Goal: Task Accomplishment & Management: Manage account settings

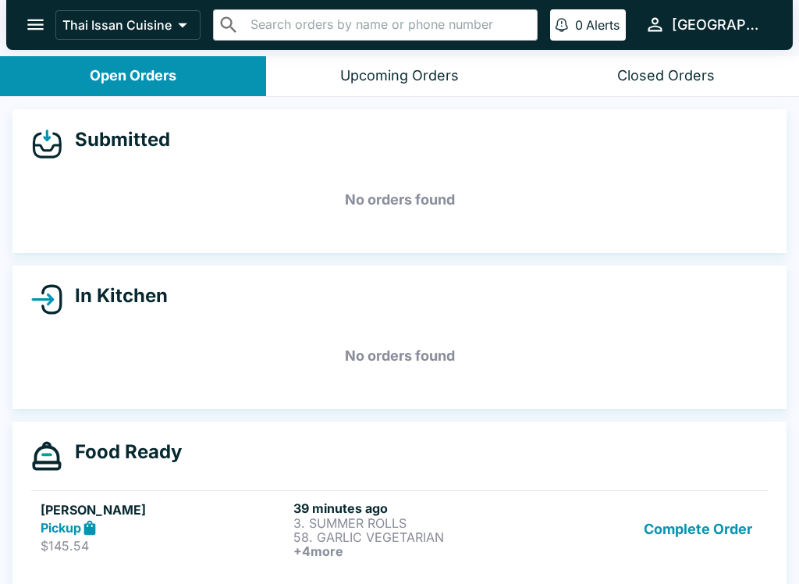
scroll to position [2, 0]
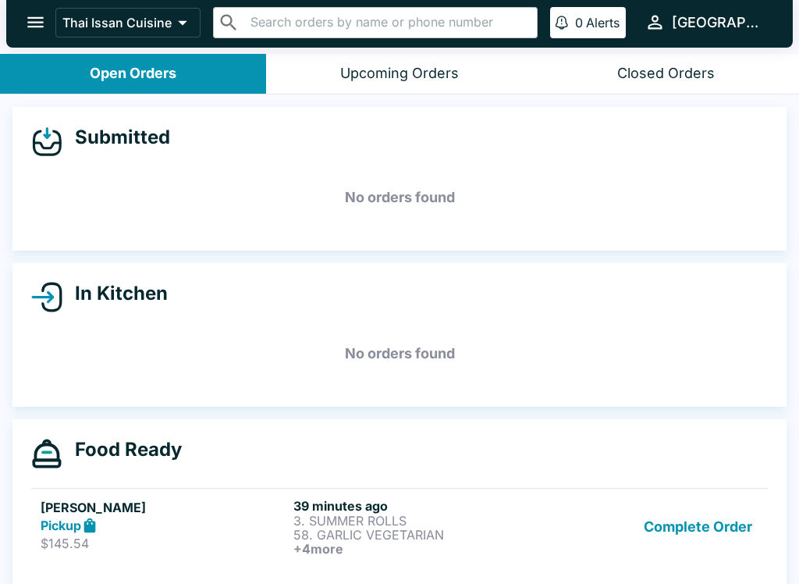
click at [679, 516] on button "Complete Order" at bounding box center [697, 527] width 121 height 58
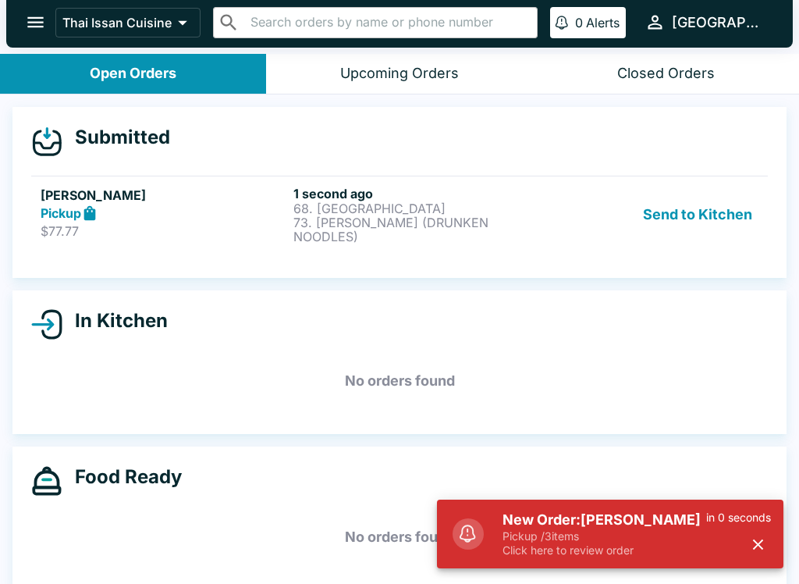
click at [735, 220] on button "Send to Kitchen" at bounding box center [698, 215] width 122 height 58
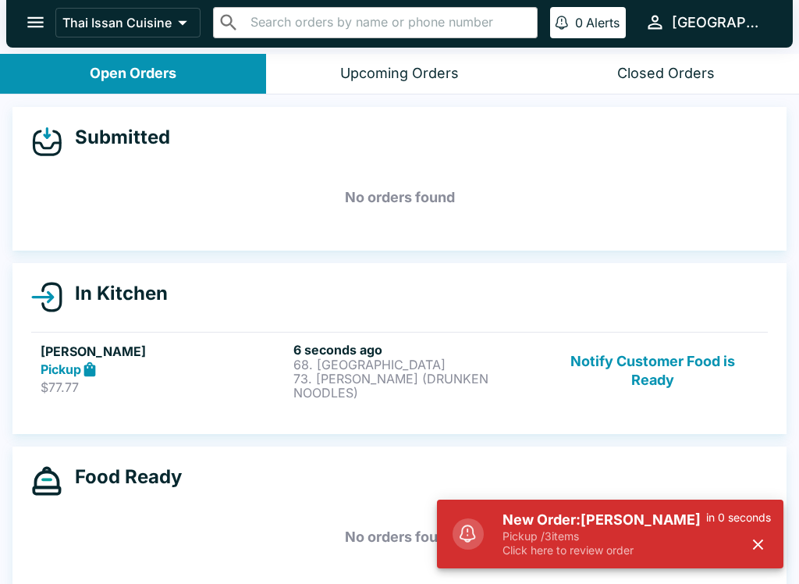
click at [457, 361] on p "68. [GEOGRAPHIC_DATA]" at bounding box center [416, 364] width 247 height 14
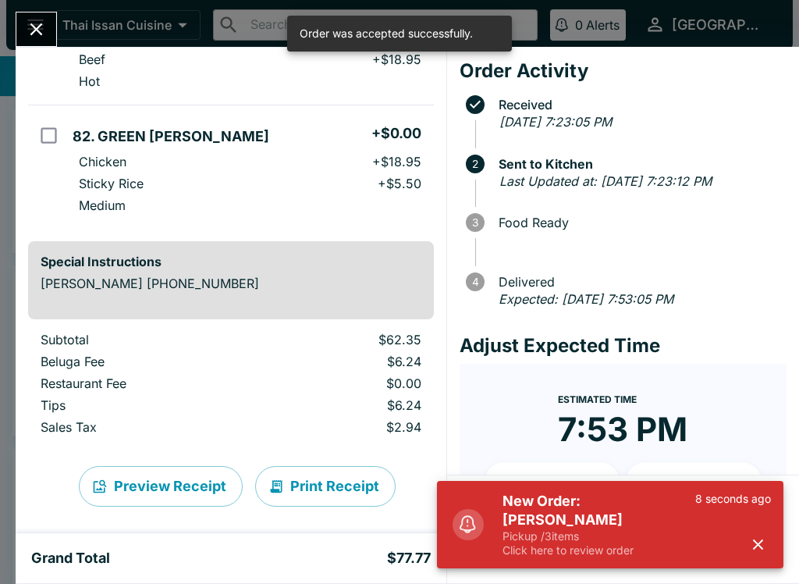
scroll to position [293, 0]
click at [340, 477] on button "Print Receipt" at bounding box center [325, 487] width 140 height 41
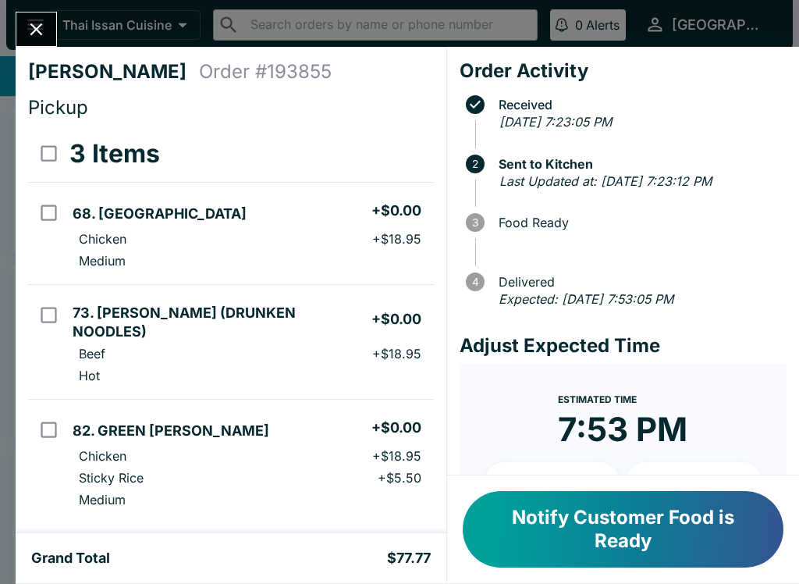
click at [37, 40] on icon "Close" at bounding box center [36, 29] width 21 height 21
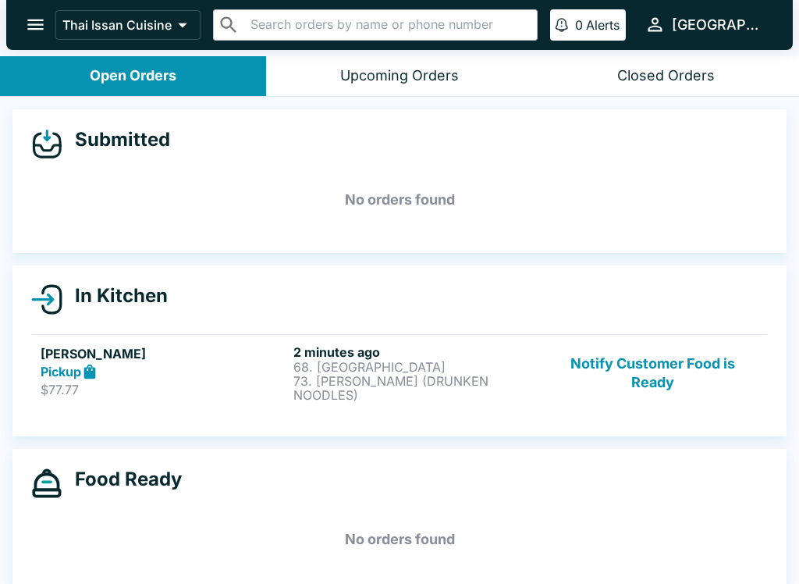
click at [477, 385] on p "73. [PERSON_NAME] (DRUNKEN NOODLES)" at bounding box center [416, 388] width 247 height 28
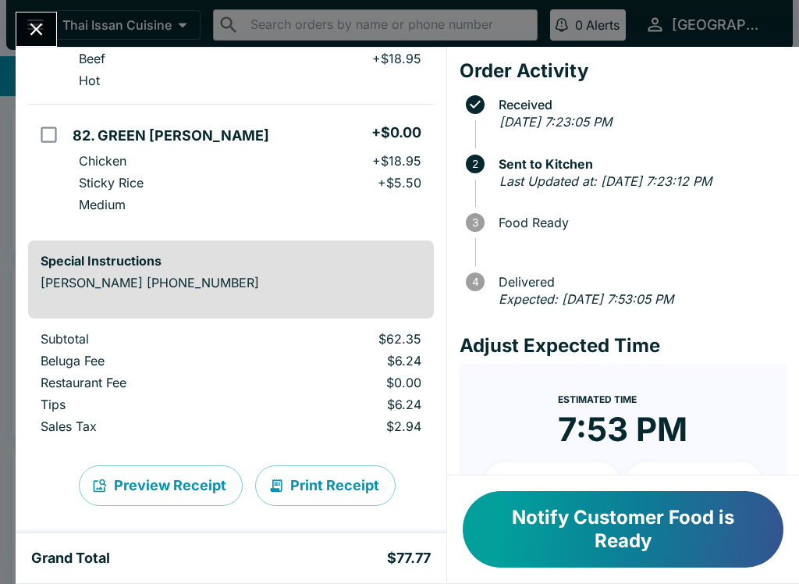
scroll to position [293, 0]
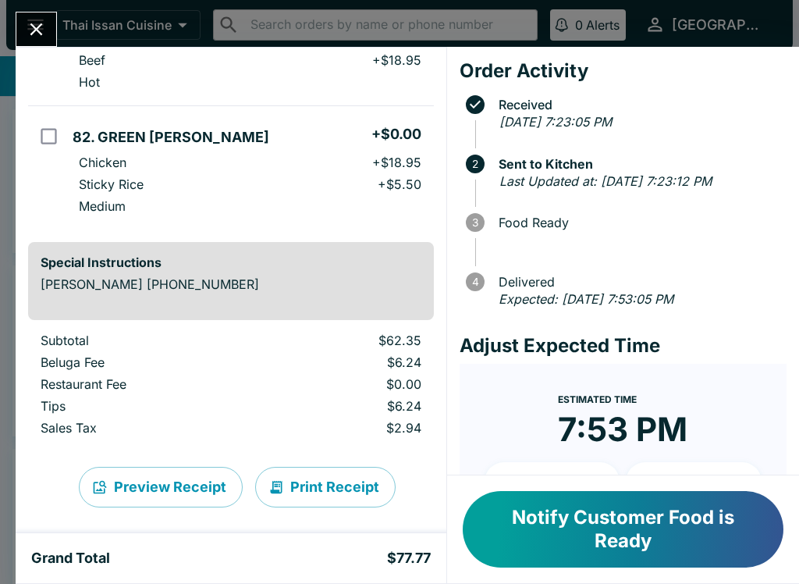
click at [38, 25] on icon "Close" at bounding box center [36, 29] width 21 height 21
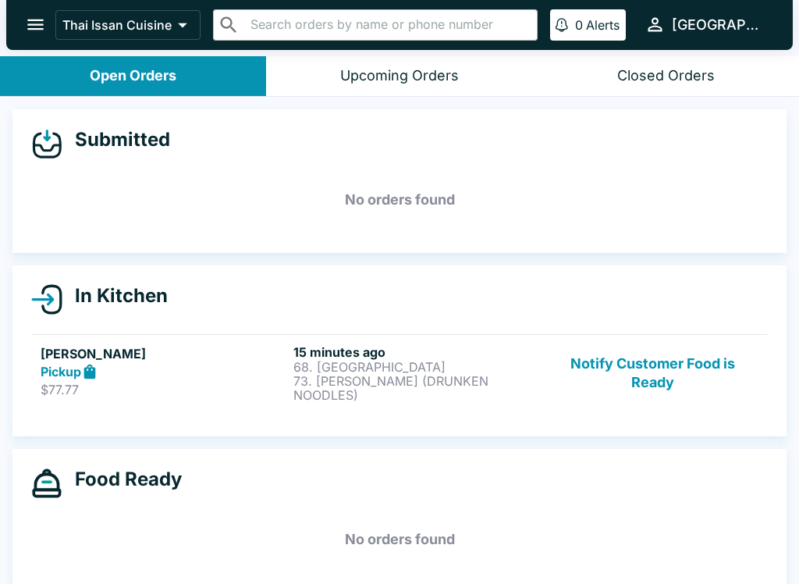
click at [676, 385] on button "Notify Customer Food is Ready" at bounding box center [652, 373] width 211 height 58
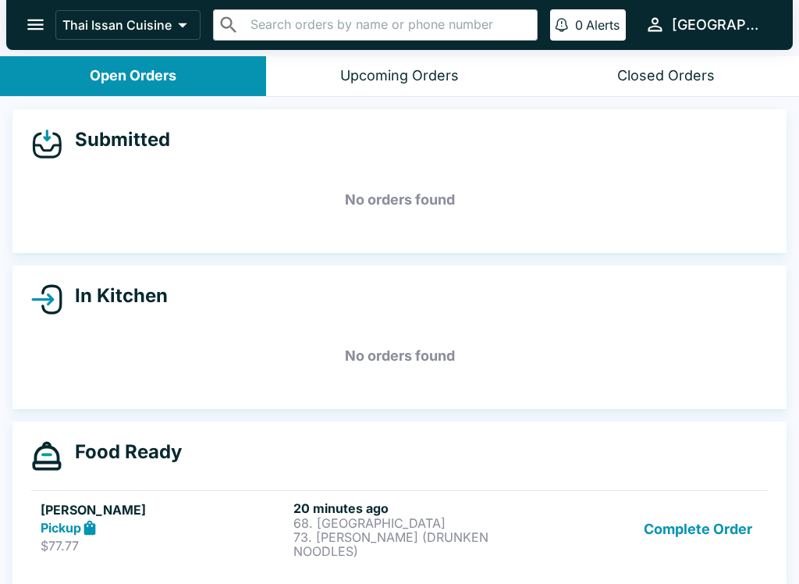
click at [655, 517] on button "Complete Order" at bounding box center [697, 529] width 121 height 58
